Goal: Check status

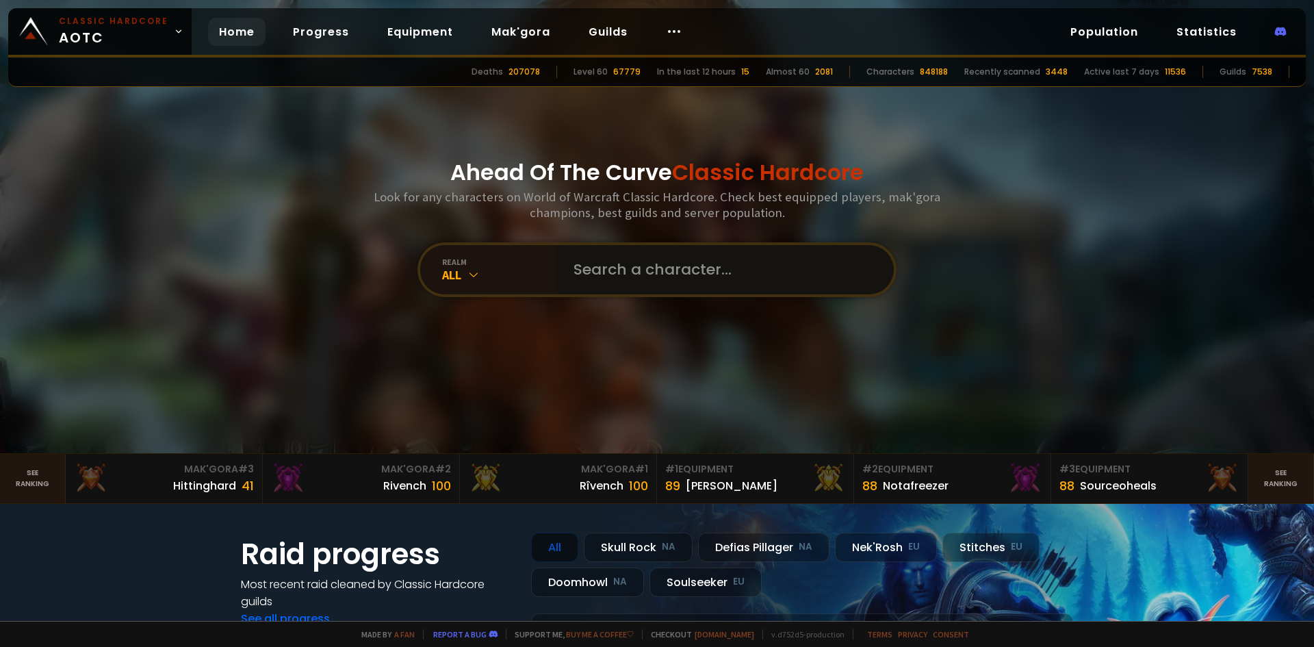
click at [581, 266] on input "text" at bounding box center [721, 269] width 312 height 49
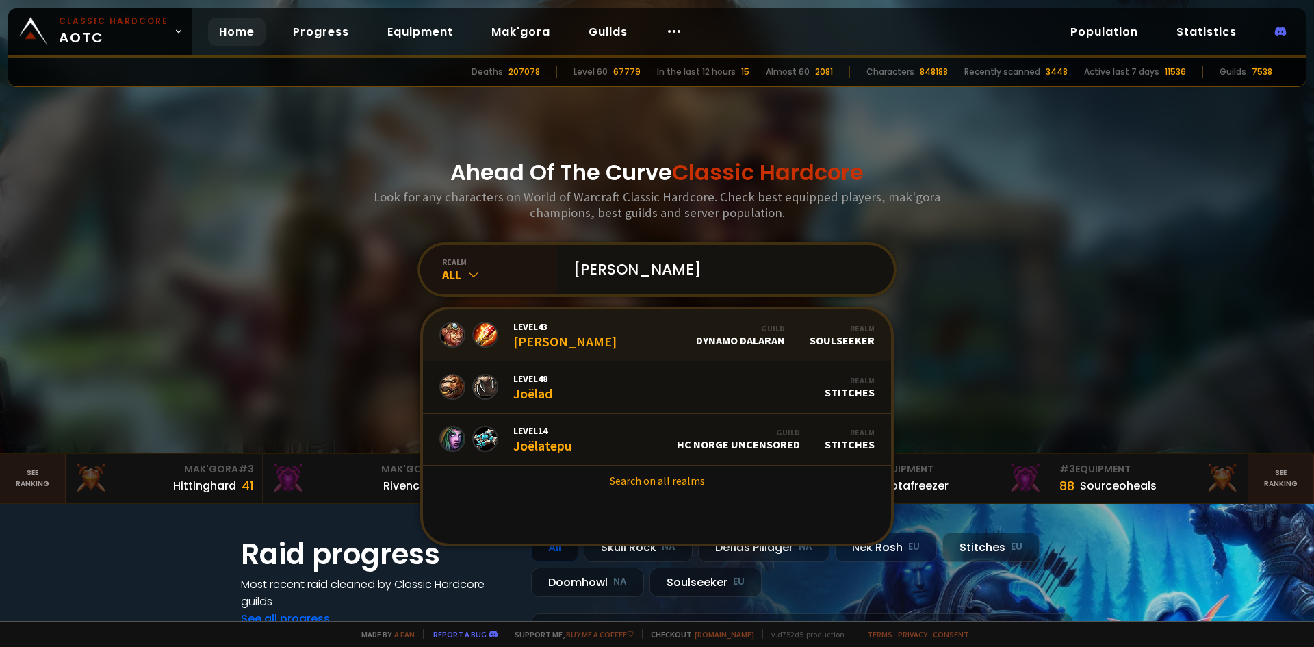
type input "[PERSON_NAME]"
click at [565, 322] on link "Level 43 [PERSON_NAME] Guild Dynamo Dalaran Realm Soulseeker" at bounding box center [657, 335] width 468 height 52
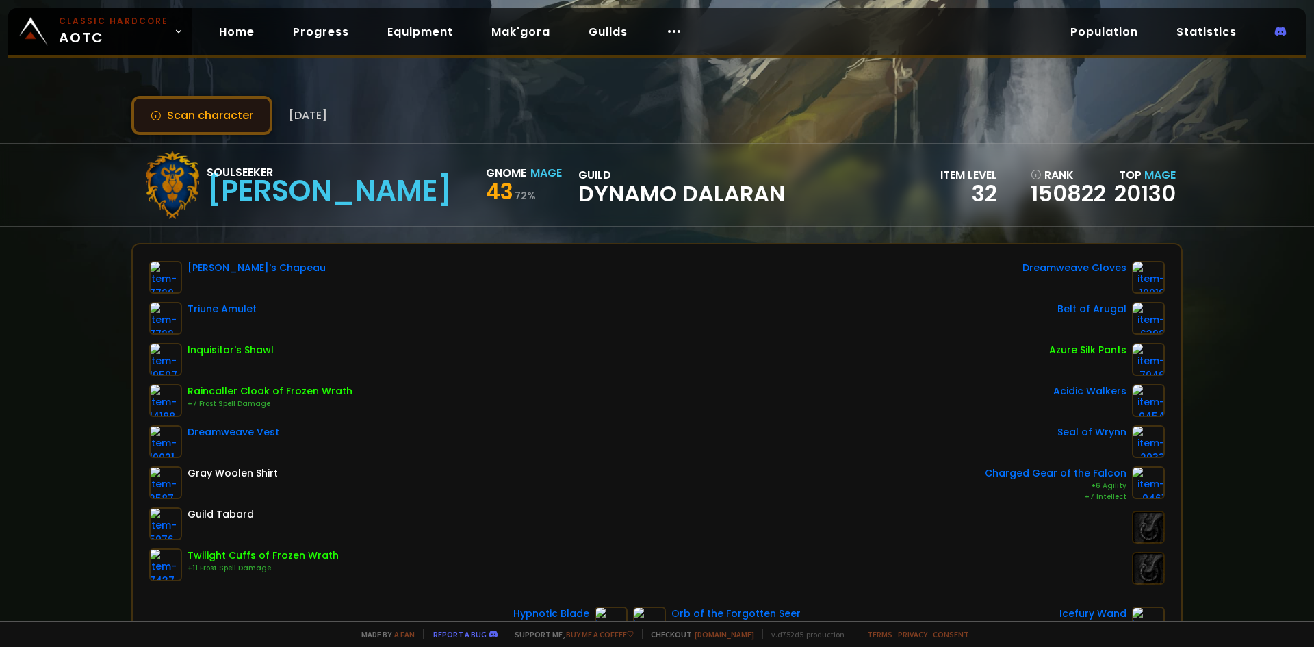
click at [215, 113] on button "Scan character" at bounding box center [201, 115] width 141 height 39
click at [544, 220] on div "Soulseeker [PERSON_NAME] Mage 43 72 % guild Dynamo Dalaran item level 32 rank 1…" at bounding box center [657, 185] width 1052 height 82
click at [251, 123] on button "Scan character" at bounding box center [201, 115] width 141 height 39
click at [246, 128] on button "Scan character" at bounding box center [201, 115] width 141 height 39
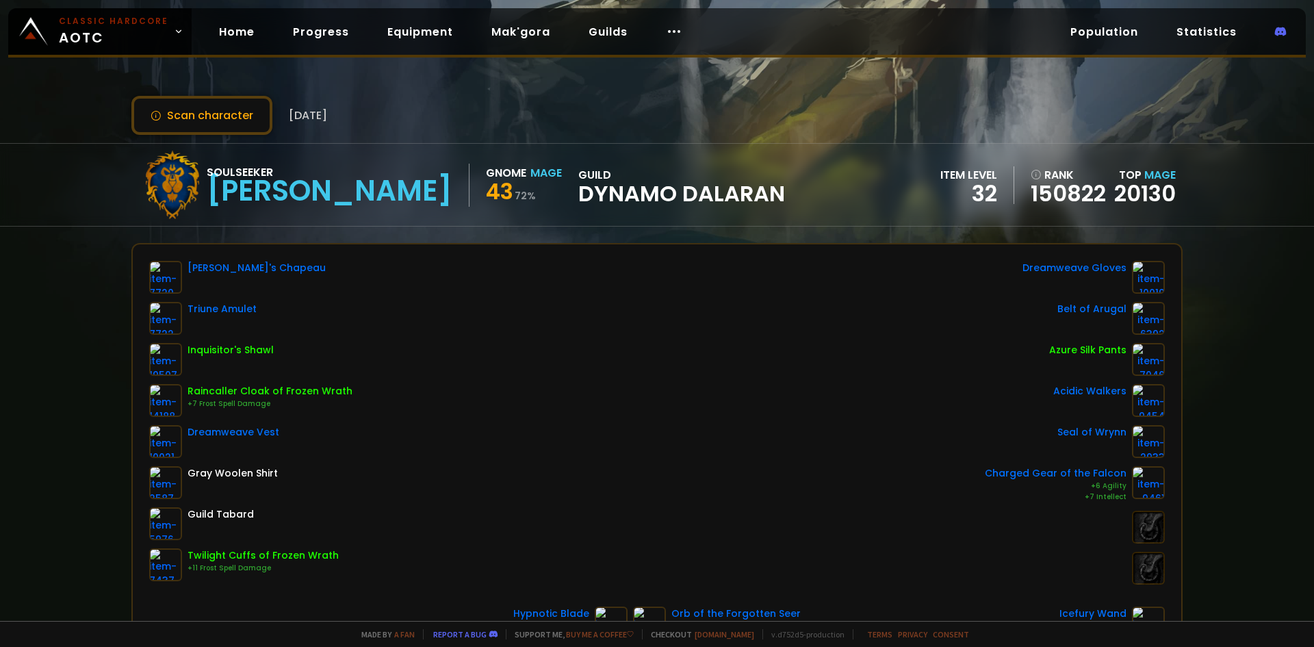
click at [522, 222] on div "Soulseeker [PERSON_NAME] Mage 43 72 % guild Dynamo Dalaran item level 32 rank 1…" at bounding box center [657, 185] width 1052 height 82
click at [679, 128] on div "Scan character [DATE]" at bounding box center [657, 115] width 1052 height 39
